Goal: Contribute content

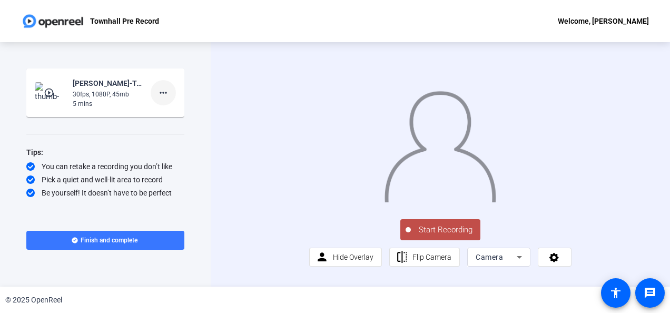
click at [162, 94] on mat-icon "more_horiz" at bounding box center [163, 92] width 13 height 13
click at [331, 271] on div at bounding box center [335, 156] width 670 height 313
click at [457, 236] on span "Start Recording" at bounding box center [446, 230] width 70 height 12
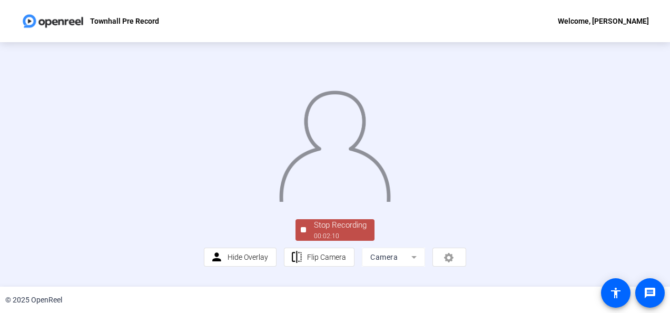
scroll to position [77, 0]
click at [333, 239] on div "00:02:11" at bounding box center [340, 235] width 53 height 9
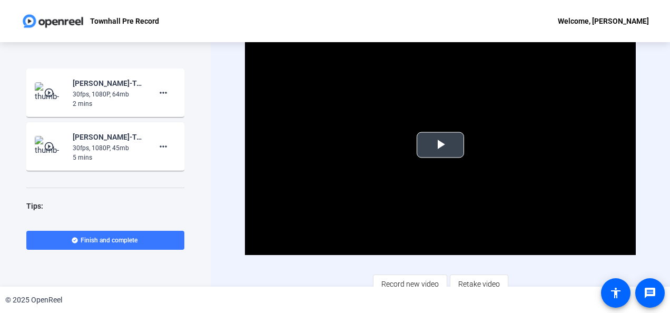
click at [441, 145] on span "Video Player" at bounding box center [441, 145] width 0 height 0
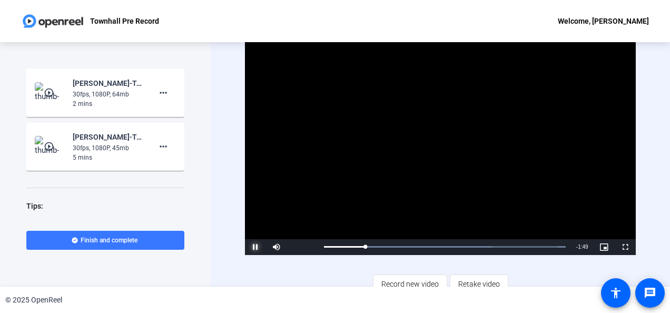
click at [258, 247] on span "Video Player" at bounding box center [255, 247] width 21 height 0
click at [255, 247] on span "Video Player" at bounding box center [255, 247] width 21 height 0
click at [260, 247] on span "Video Player" at bounding box center [255, 247] width 21 height 0
drag, startPoint x: 404, startPoint y: 246, endPoint x: 267, endPoint y: 250, distance: 136.5
click at [268, 250] on div "Play Mute 22% Current Time 0:00 / Duration 2:11 Loaded : 100.00% 0:00 0:44 Stre…" at bounding box center [440, 247] width 390 height 16
